Goal: Information Seeking & Learning: Find specific fact

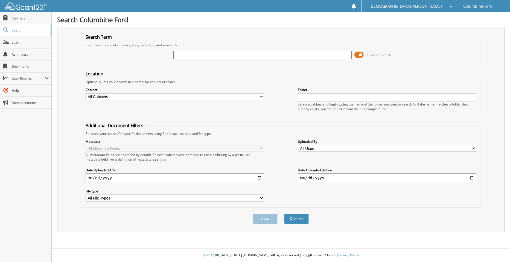
click at [224, 53] on input "text" at bounding box center [263, 55] width 178 height 8
type input "F25788"
click at [297, 221] on button "Search" at bounding box center [296, 218] width 25 height 10
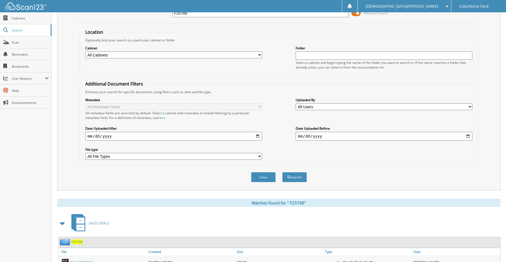
scroll to position [97, 0]
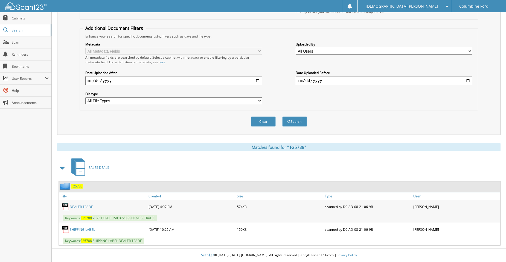
click at [82, 207] on link "D E A L E R T R A D E" at bounding box center [81, 206] width 23 height 5
click at [87, 206] on link "D E A L E R T R A D E" at bounding box center [81, 206] width 23 height 5
click at [75, 186] on span "F 2 5 7 8 8" at bounding box center [76, 186] width 11 height 5
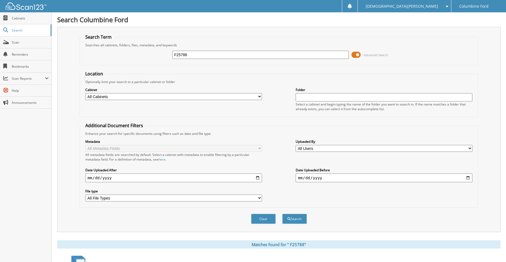
click at [196, 54] on input "F25788" at bounding box center [260, 55] width 177 height 8
type input "f"
type input "F25424"
click at [301, 220] on button "Search" at bounding box center [294, 218] width 25 height 10
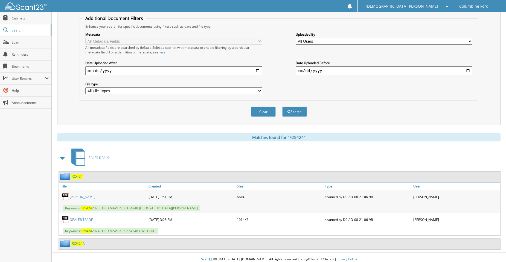
scroll to position [111, 0]
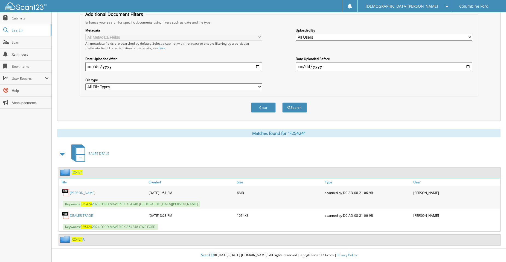
click at [88, 192] on link "JACKSON, BRICE" at bounding box center [83, 192] width 26 height 5
click at [80, 239] on span "F25424" at bounding box center [76, 239] width 11 height 5
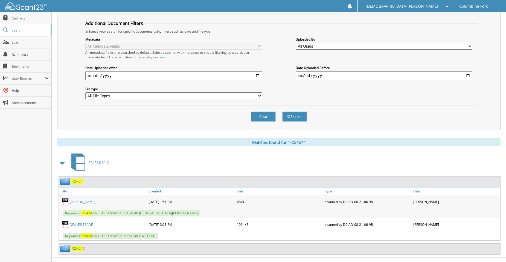
scroll to position [111, 0]
